Goal: Transaction & Acquisition: Purchase product/service

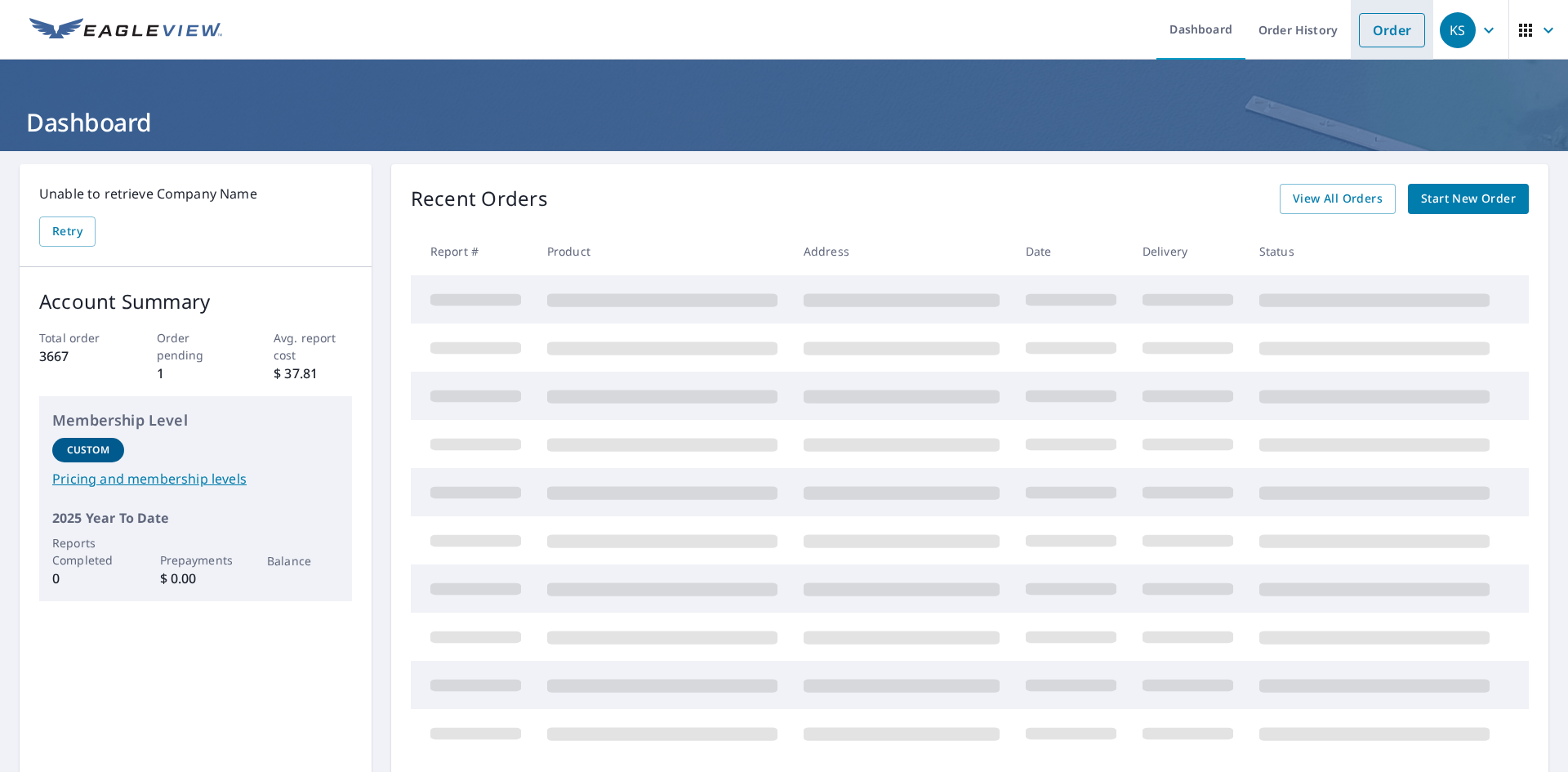
click at [1375, 25] on link "Order" at bounding box center [1392, 30] width 66 height 35
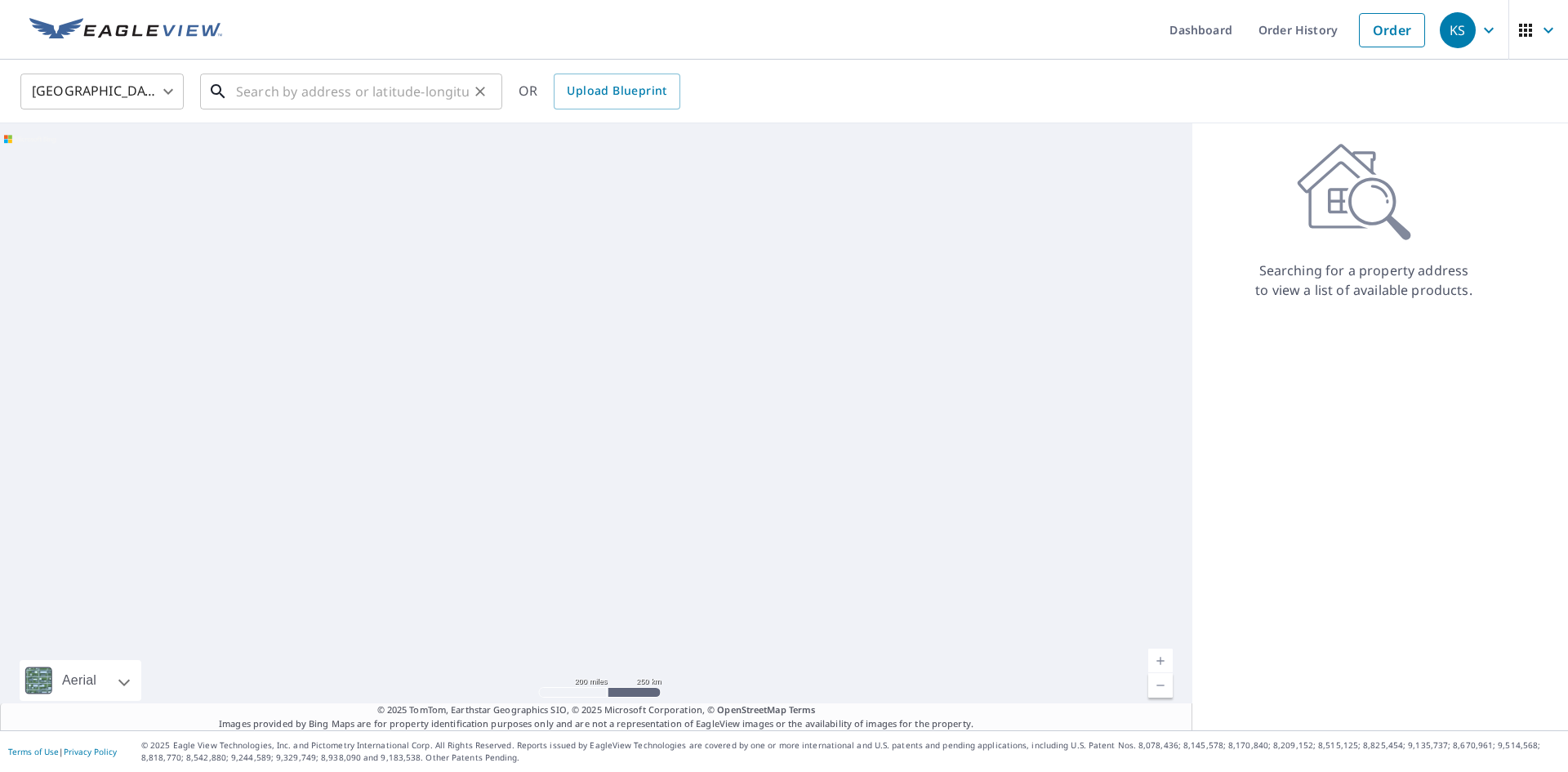
click at [329, 89] on input "text" at bounding box center [352, 91] width 232 height 46
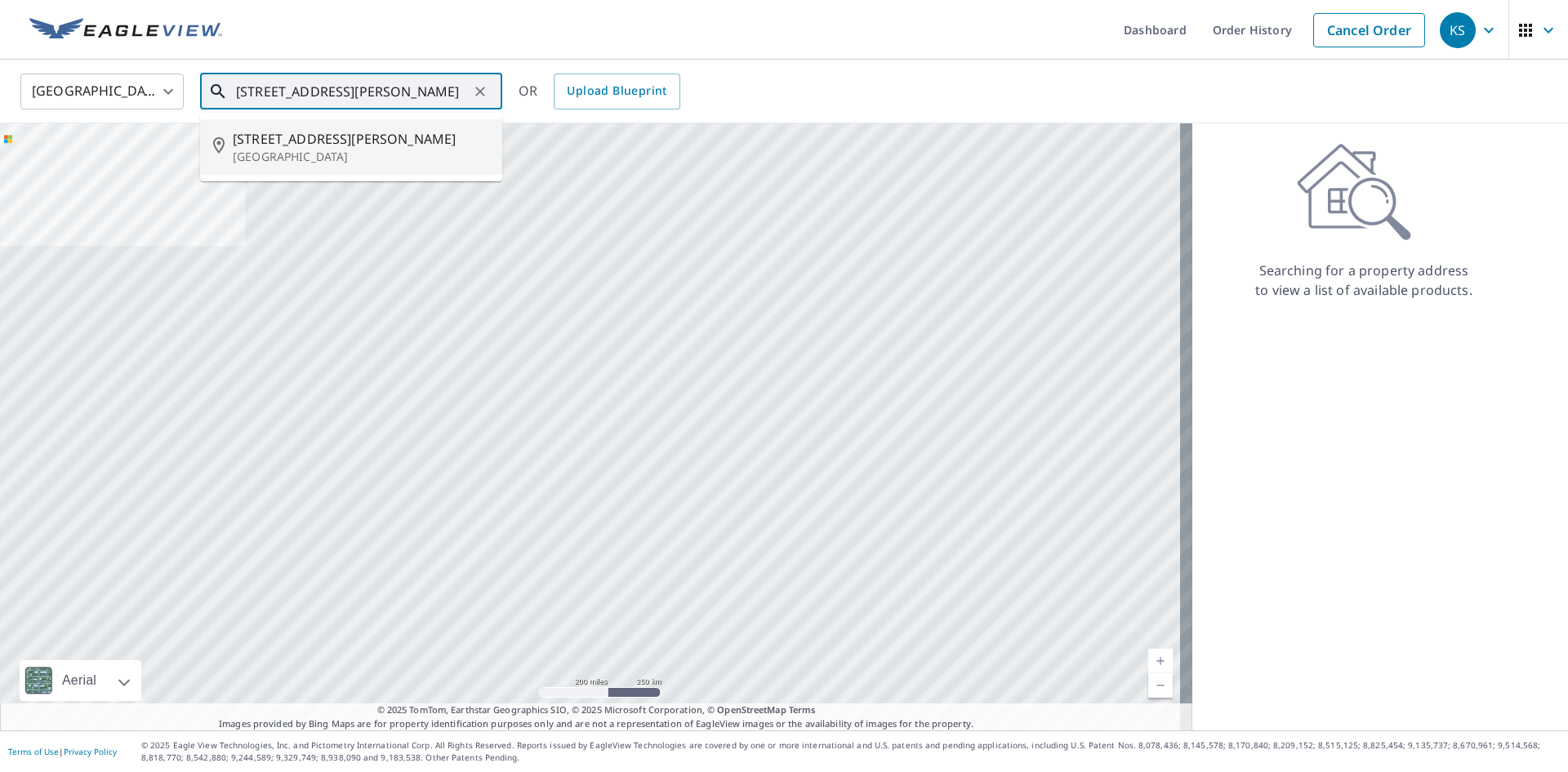
click at [351, 139] on span "[STREET_ADDRESS][PERSON_NAME]" at bounding box center [360, 138] width 257 height 20
type input "[STREET_ADDRESS][PERSON_NAME]"
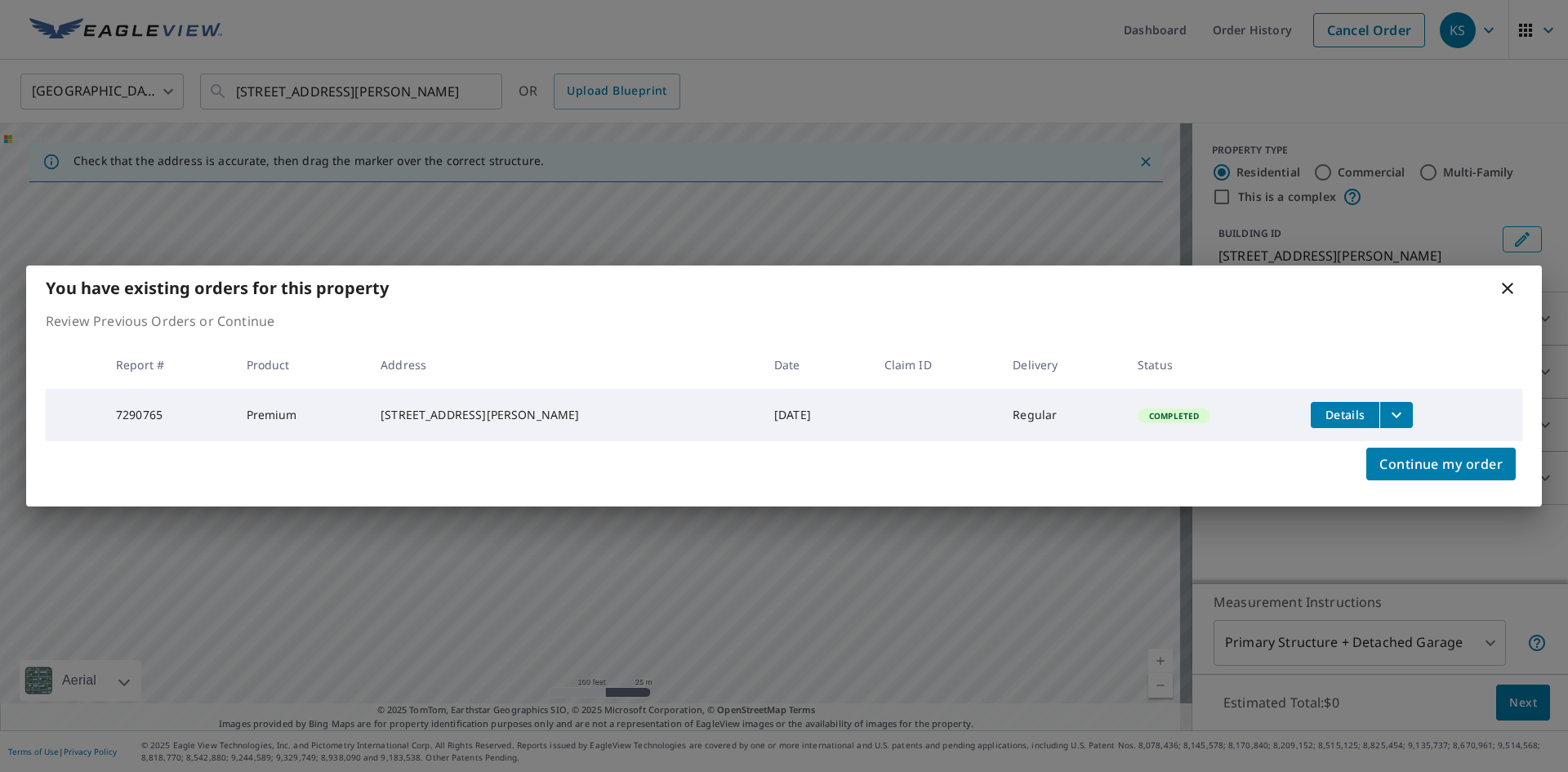
click at [1507, 289] on icon at bounding box center [1507, 288] width 20 height 20
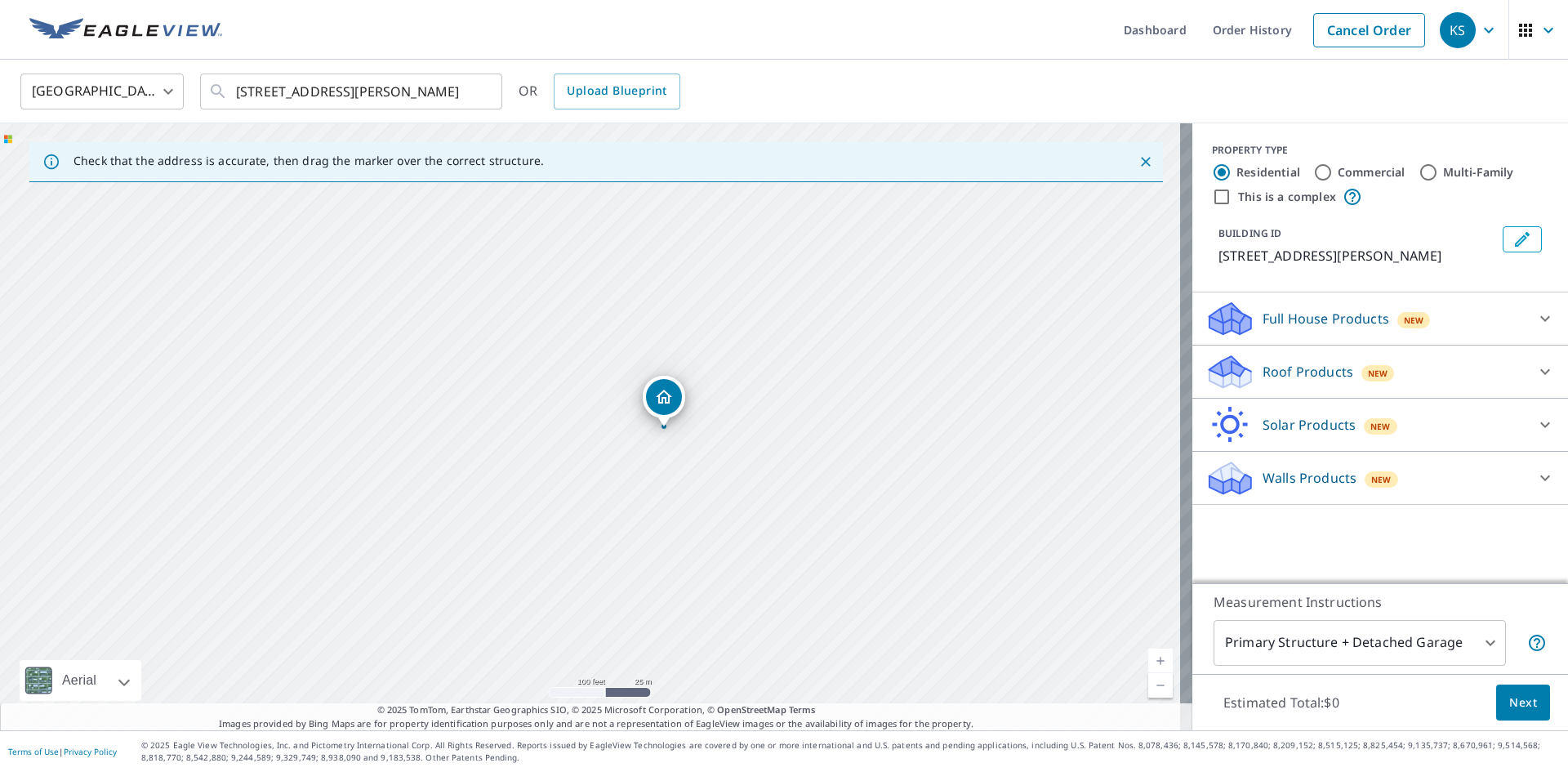
drag, startPoint x: 520, startPoint y: 473, endPoint x: 603, endPoint y: 475, distance: 83.0
click at [603, 475] on div "[STREET_ADDRESS][PERSON_NAME]" at bounding box center [595, 427] width 1192 height 607
click at [1535, 316] on icon at bounding box center [1545, 318] width 20 height 20
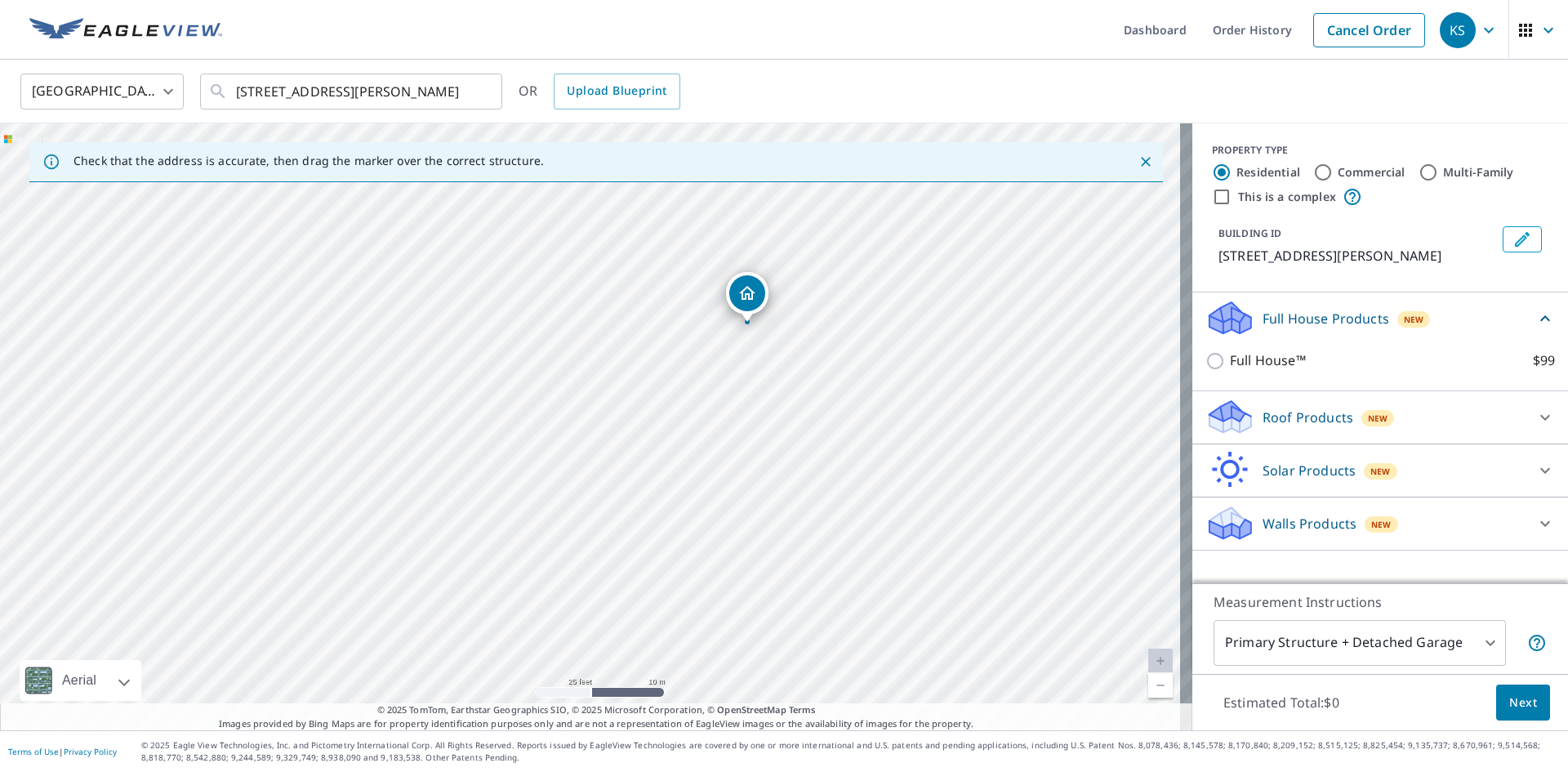
click at [1362, 415] on div "New" at bounding box center [1379, 417] width 34 height 16
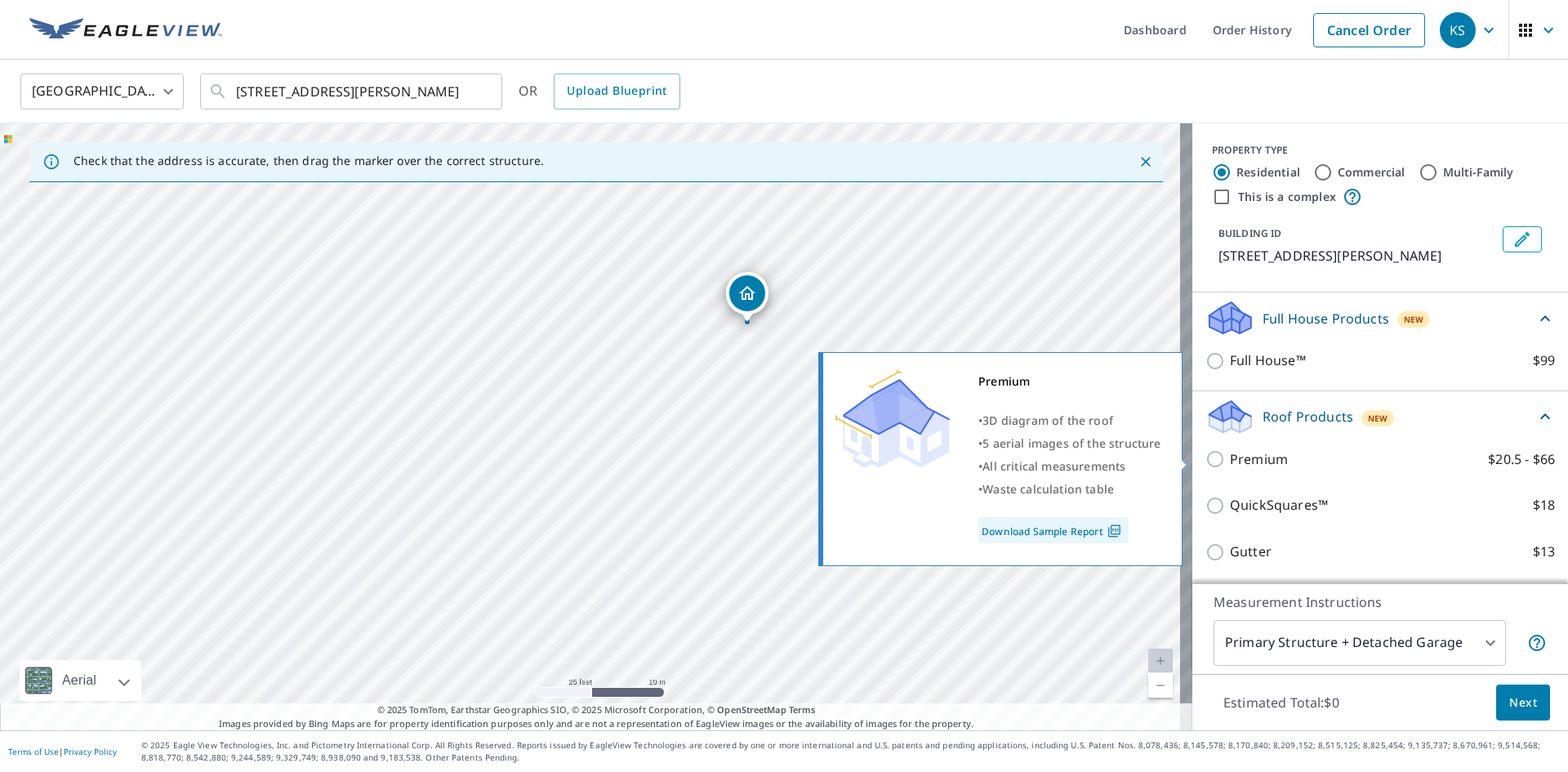
click at [1205, 457] on input "Premium $20.5 - $66" at bounding box center [1217, 458] width 24 height 20
checkbox input "true"
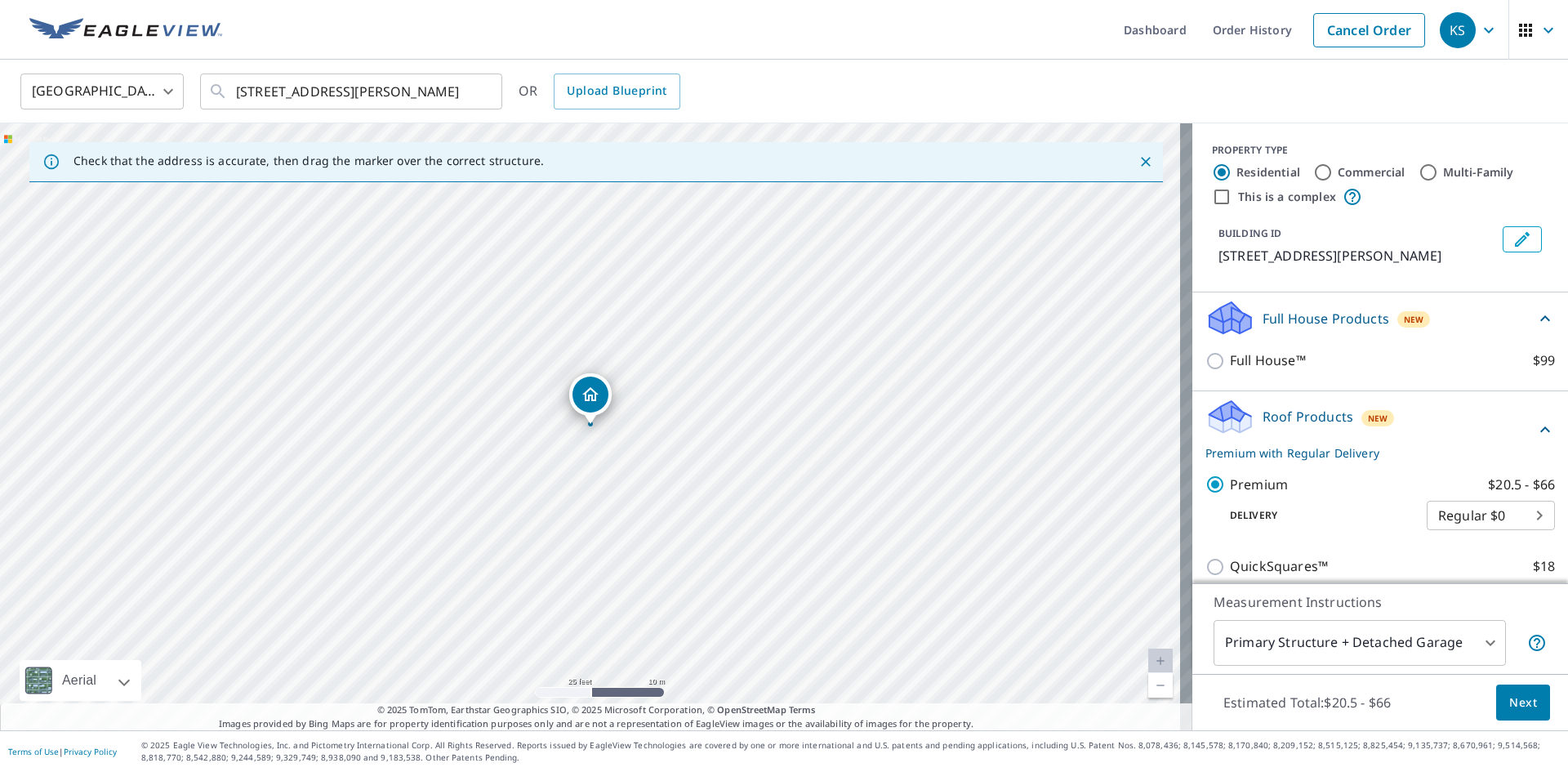
click at [1482, 630] on body "KS KS Dashboard Order History Cancel Order KS [GEOGRAPHIC_DATA] [GEOGRAPHIC_DAT…" at bounding box center [784, 386] width 1568 height 772
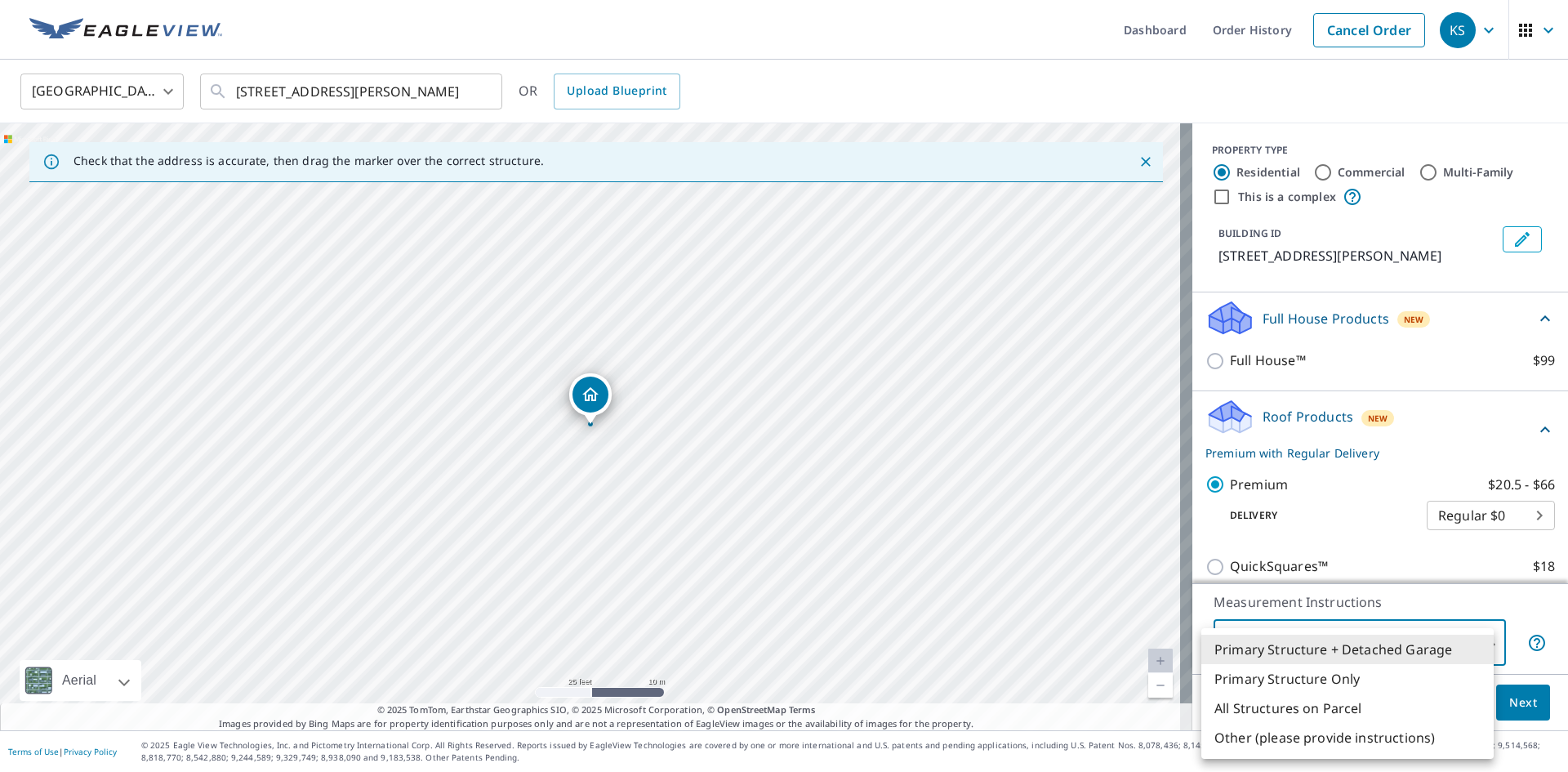
click at [1326, 712] on li "All Structures on Parcel" at bounding box center [1347, 708] width 292 height 29
type input "3"
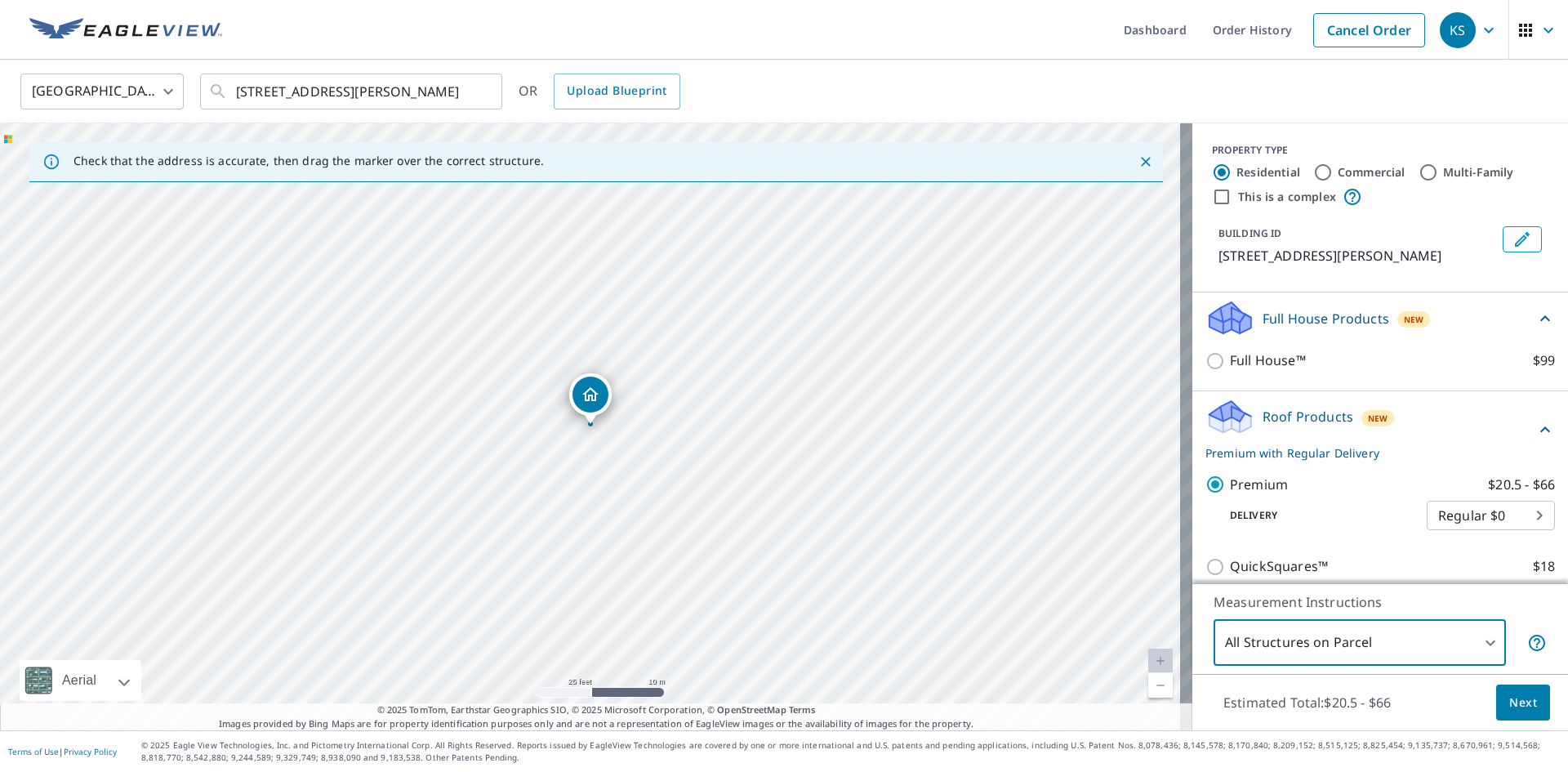
click at [1520, 707] on span "Next" at bounding box center [1523, 703] width 28 height 21
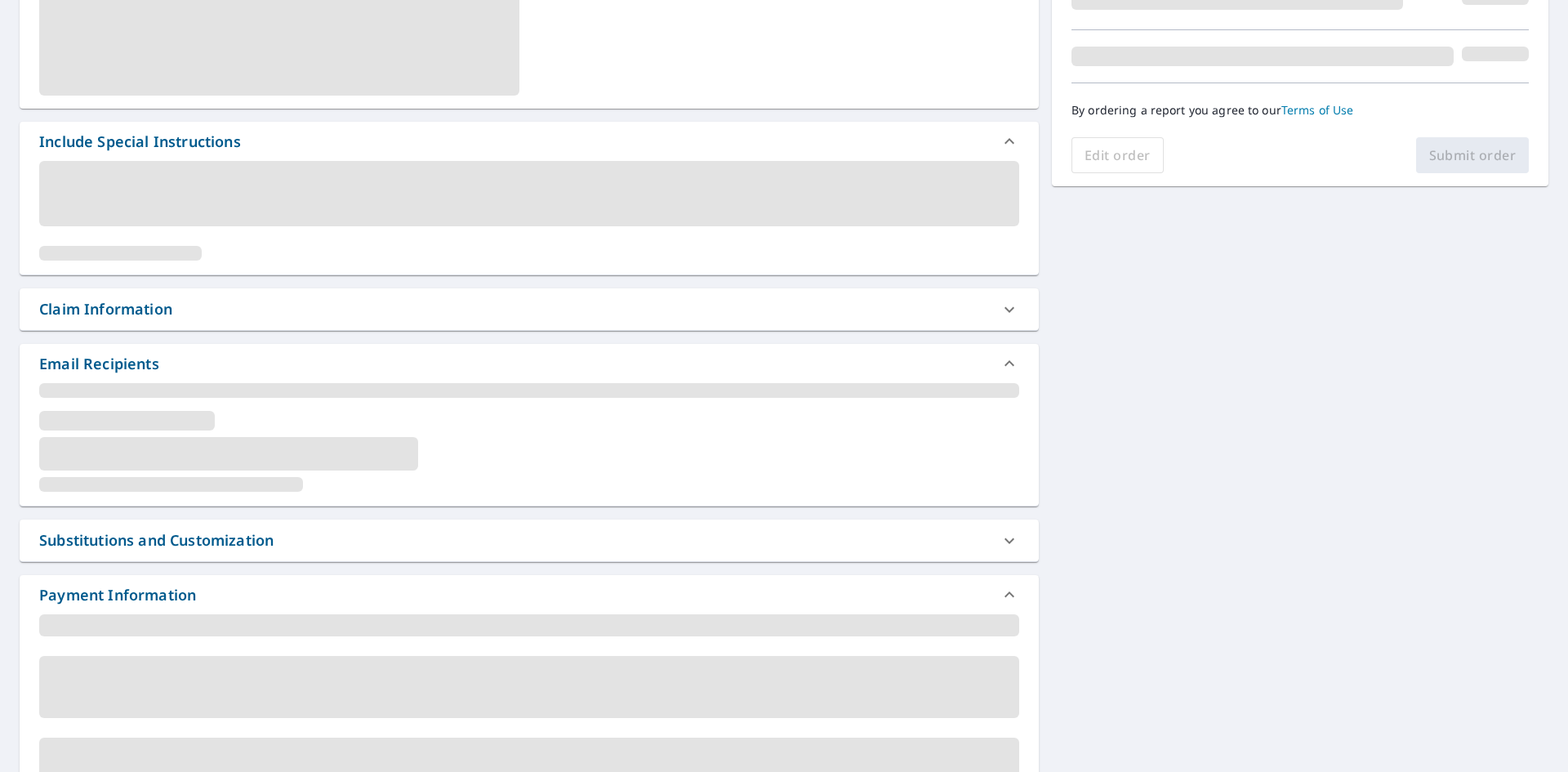
scroll to position [268, 0]
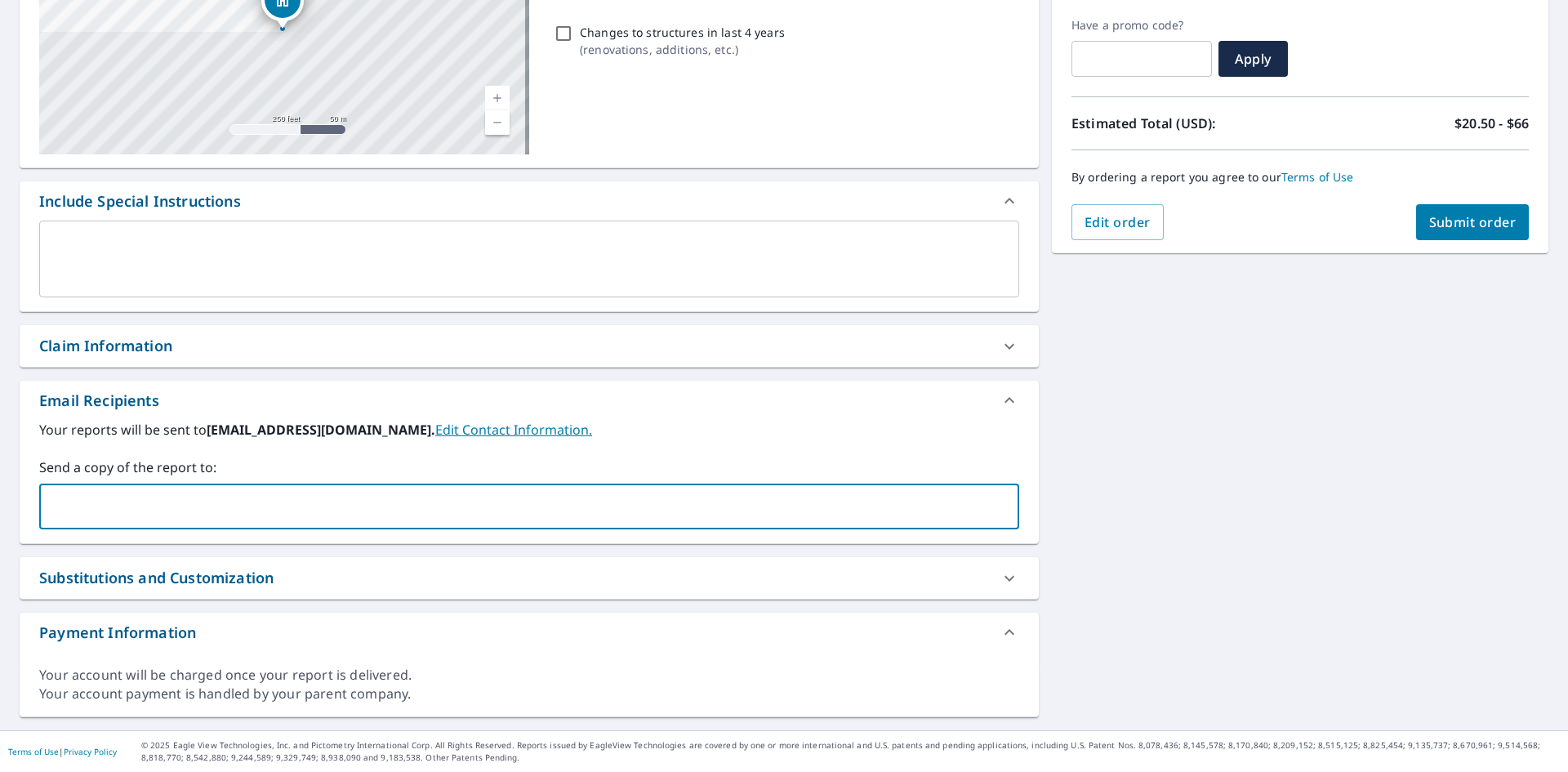
click at [140, 494] on input "text" at bounding box center [517, 506] width 941 height 31
type input "[PERSON_NAME][EMAIL_ADDRESS][PERSON_NAME][DOMAIN_NAME]"
click at [1491, 228] on span "Submit order" at bounding box center [1473, 221] width 88 height 18
checkbox input "true"
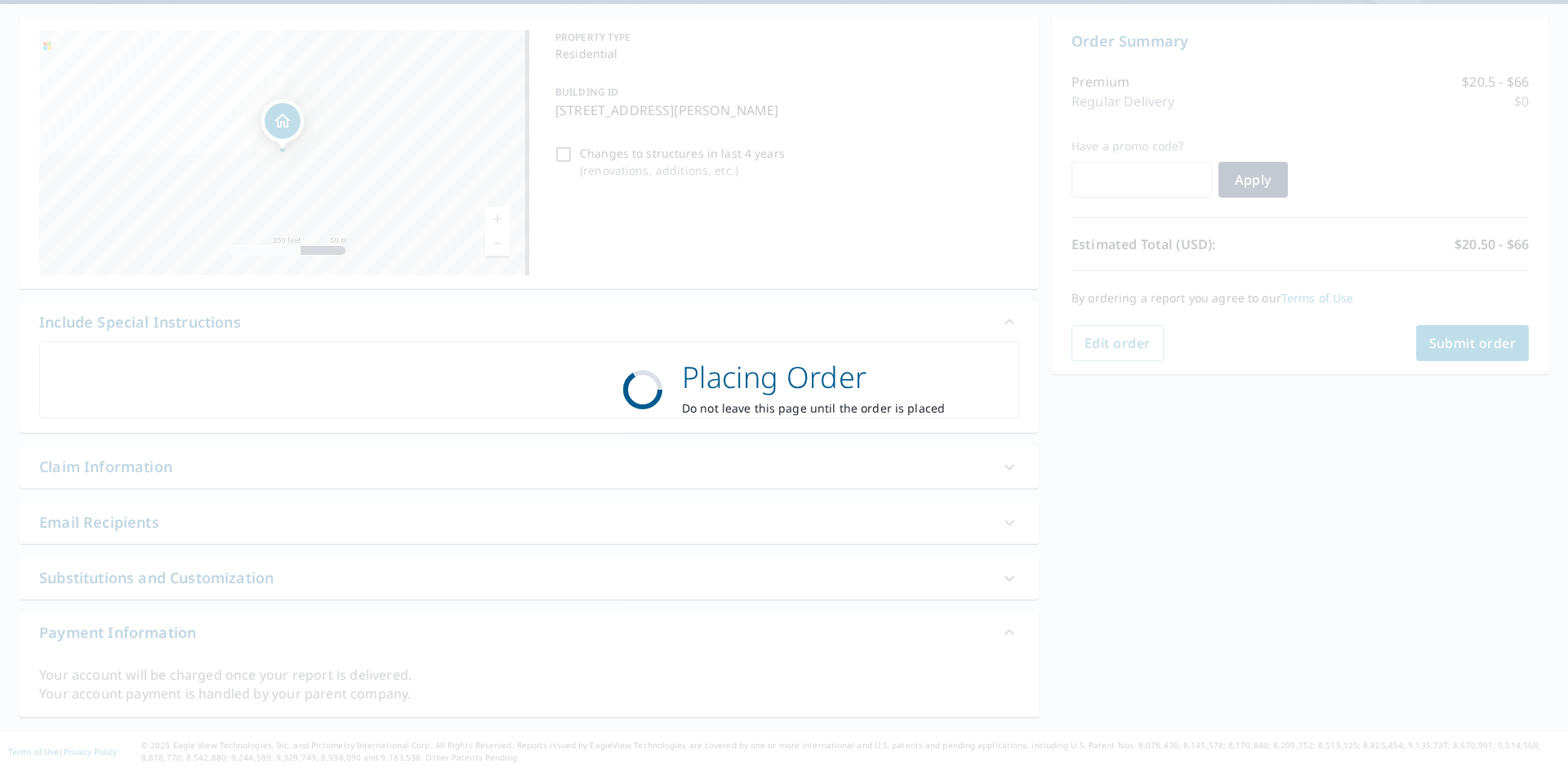
scroll to position [147, 0]
